Goal: Check status

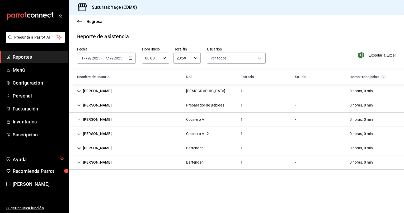
click at [42, 59] on span "Reportes" at bounding box center [38, 56] width 51 height 7
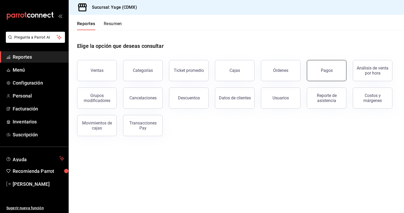
click at [329, 70] on div "Pagos" at bounding box center [327, 70] width 12 height 5
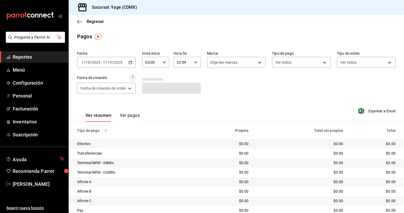
click at [131, 61] on icon "button" at bounding box center [131, 62] width 4 height 4
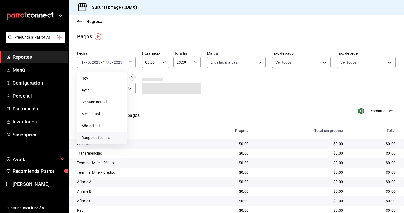
click at [107, 137] on span "Rango de fechas" at bounding box center [102, 138] width 41 height 6
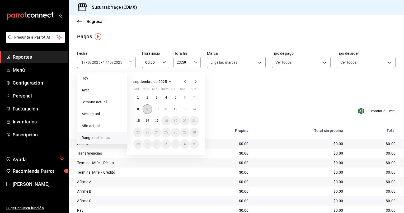
click at [147, 109] on abbr "9" at bounding box center [147, 109] width 2 height 4
click at [146, 108] on button "9" at bounding box center [147, 109] width 9 height 10
click at [138, 119] on abbr "15" at bounding box center [137, 121] width 3 height 4
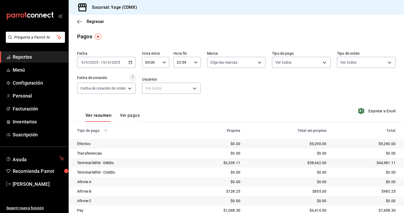
scroll to position [20, 0]
